Goal: Task Accomplishment & Management: Manage account settings

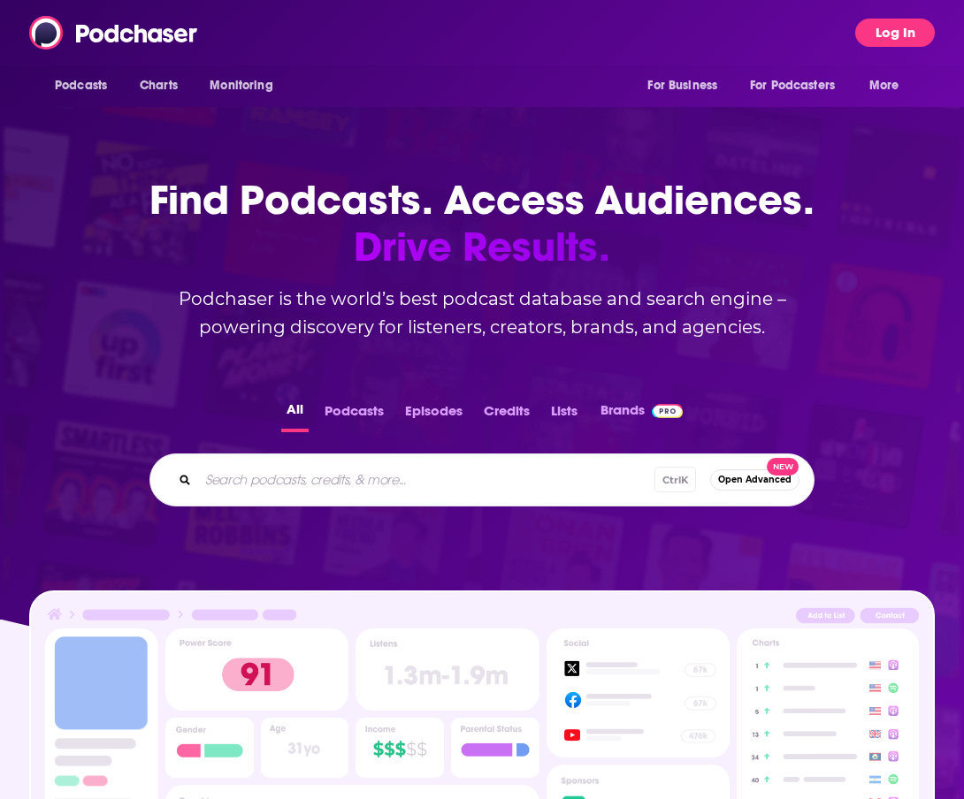
click at [902, 33] on button "Log In" at bounding box center [895, 33] width 80 height 28
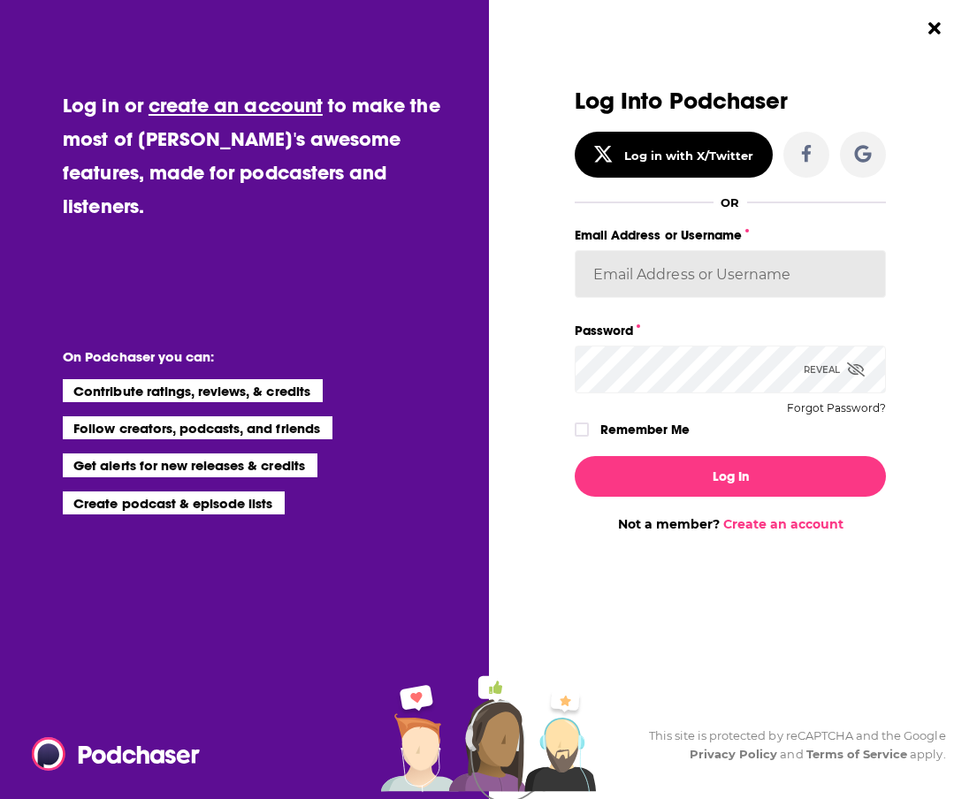
click at [694, 275] on input "Email Address or Username" at bounding box center [730, 274] width 311 height 48
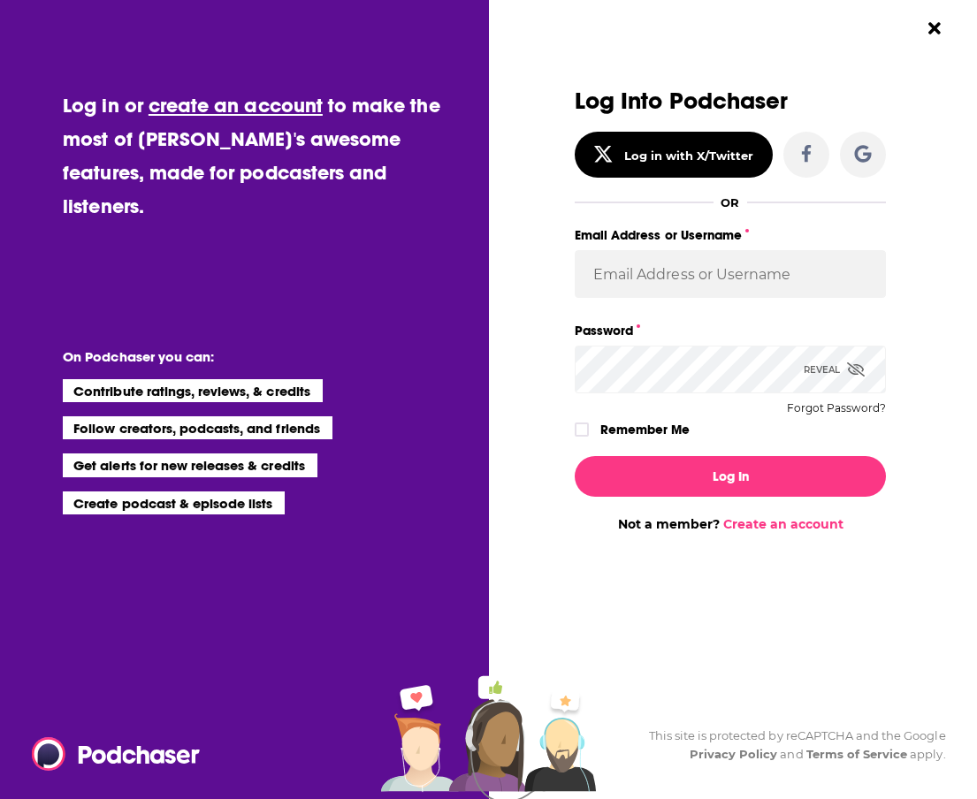
click at [731, 341] on label "Password" at bounding box center [730, 330] width 311 height 23
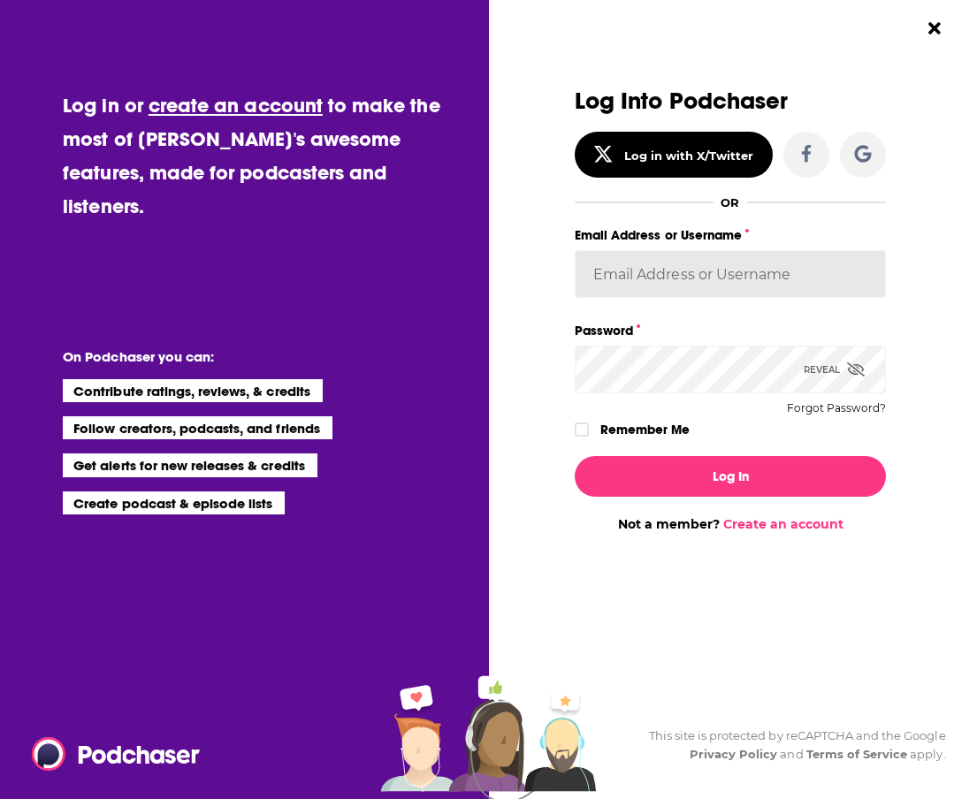
click at [695, 277] on input "Email Address or Username" at bounding box center [730, 274] width 311 height 48
type input "JonesLiterary"
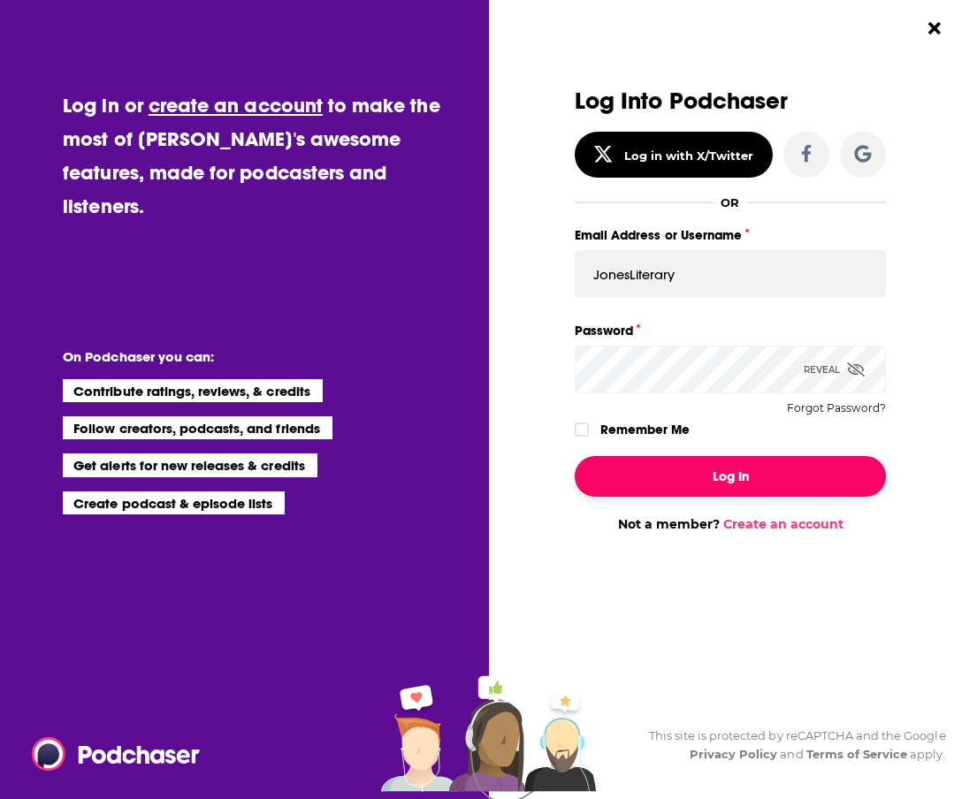
click at [729, 476] on button "Log In" at bounding box center [730, 476] width 311 height 41
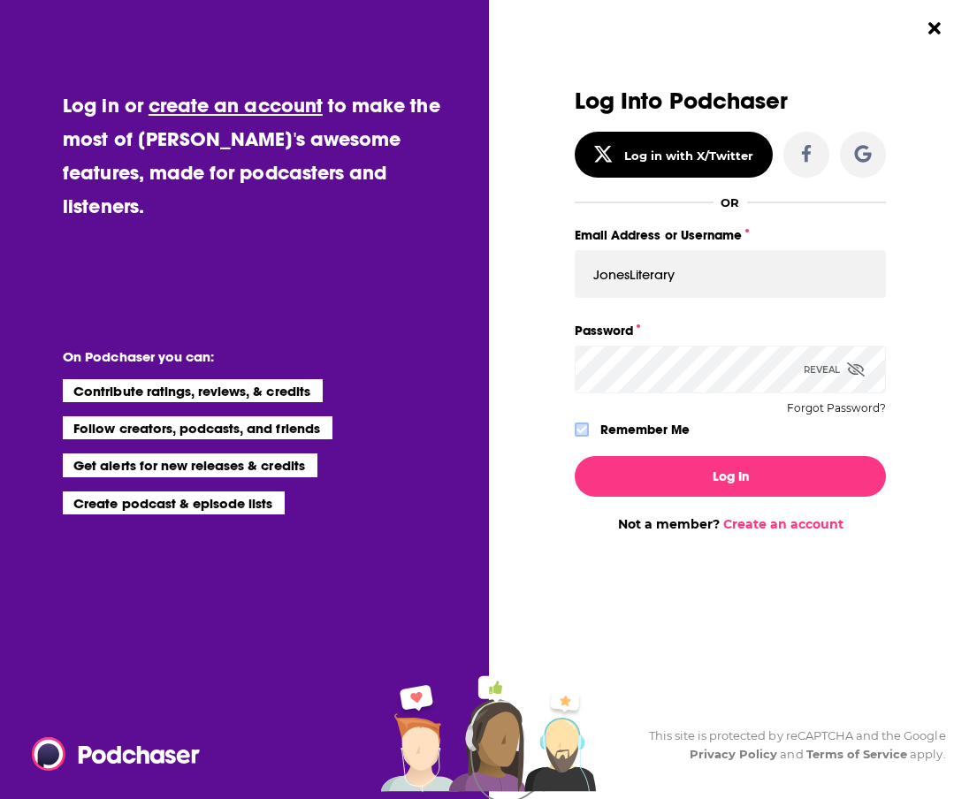
click at [584, 426] on icon "Dialog" at bounding box center [581, 429] width 11 height 11
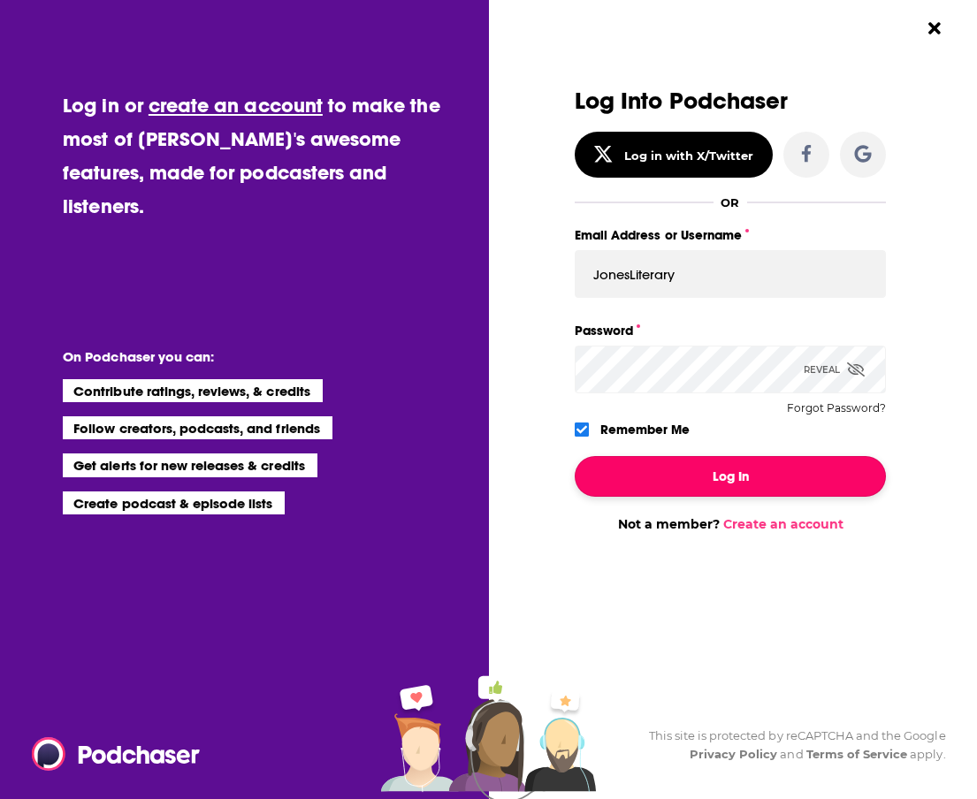
click at [729, 477] on button "Log In" at bounding box center [730, 476] width 311 height 41
